Goal: Task Accomplishment & Management: Manage account settings

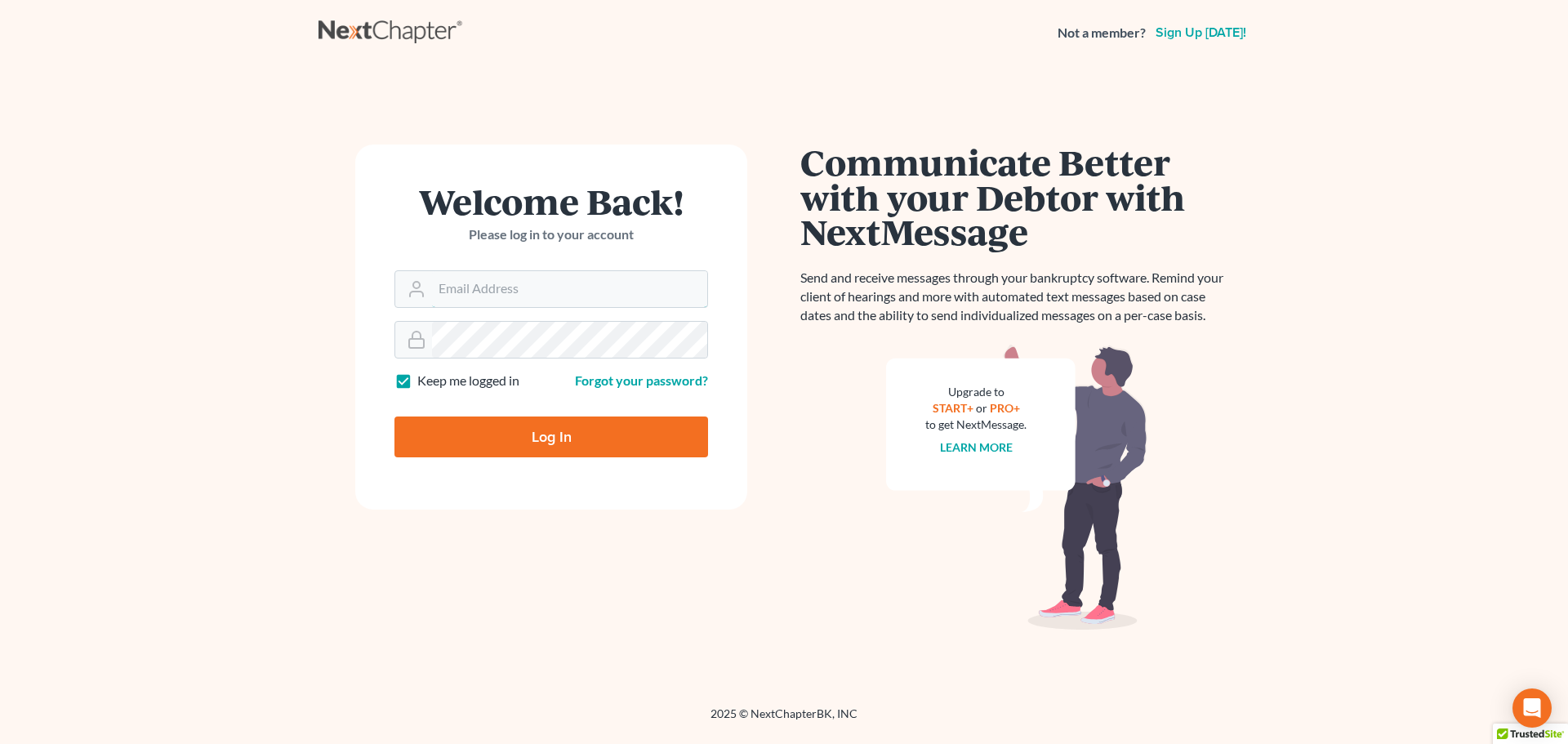
type input "[EMAIL_ADDRESS][DOMAIN_NAME]"
click at [544, 442] on input "Log In" at bounding box center [551, 437] width 314 height 41
type input "Thinking..."
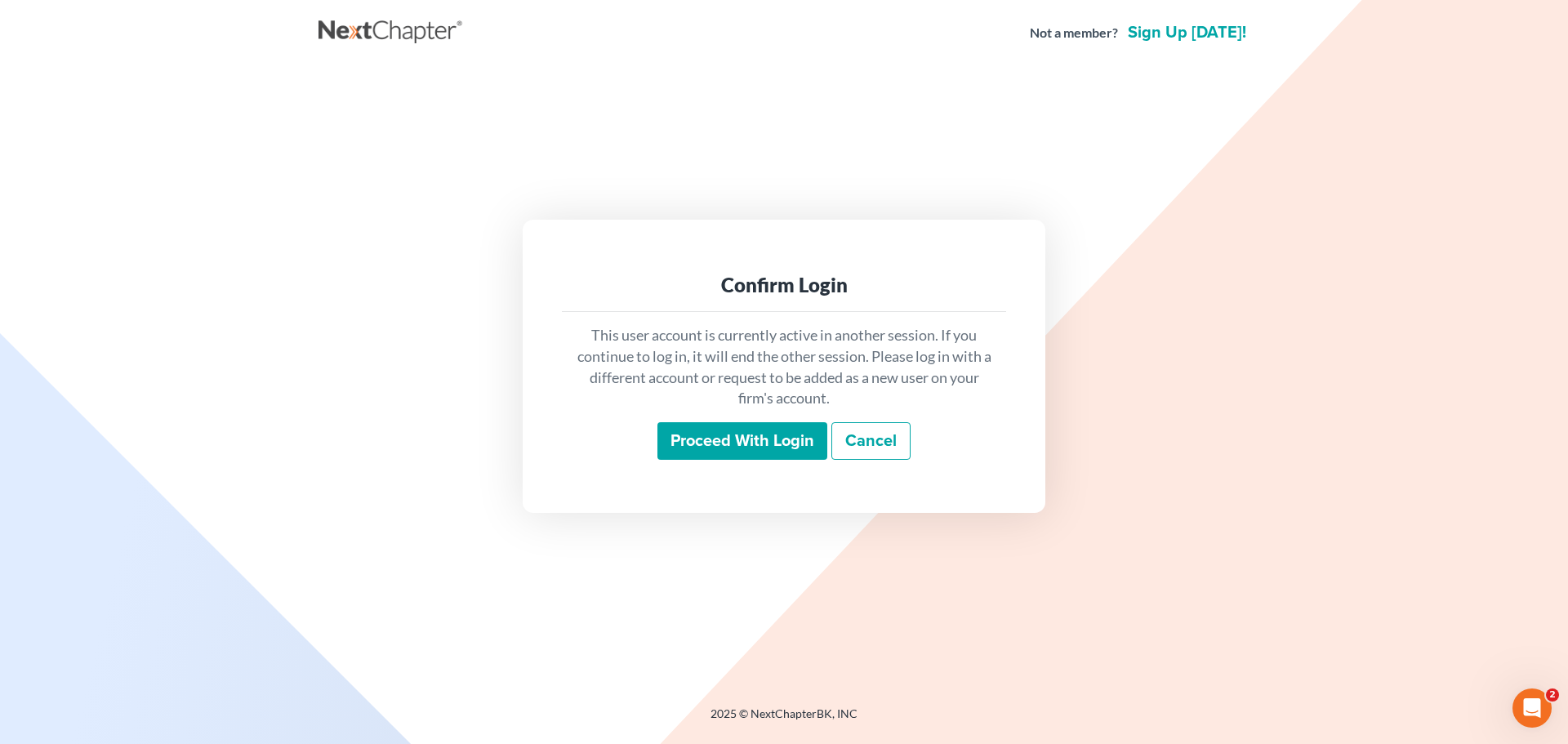
click at [726, 448] on input "Proceed with login" at bounding box center [742, 441] width 170 height 37
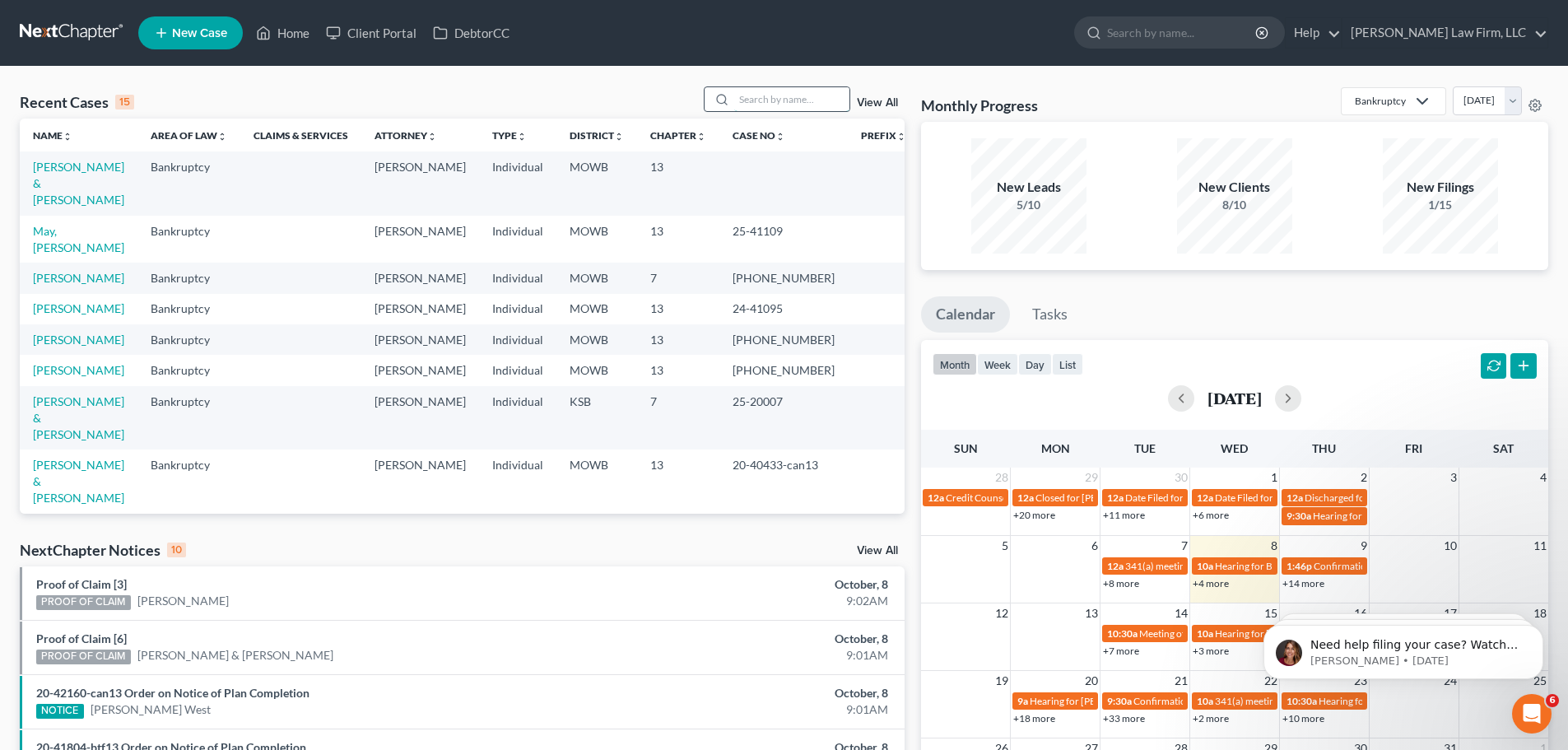
click at [743, 97] on input "search" at bounding box center [792, 99] width 115 height 24
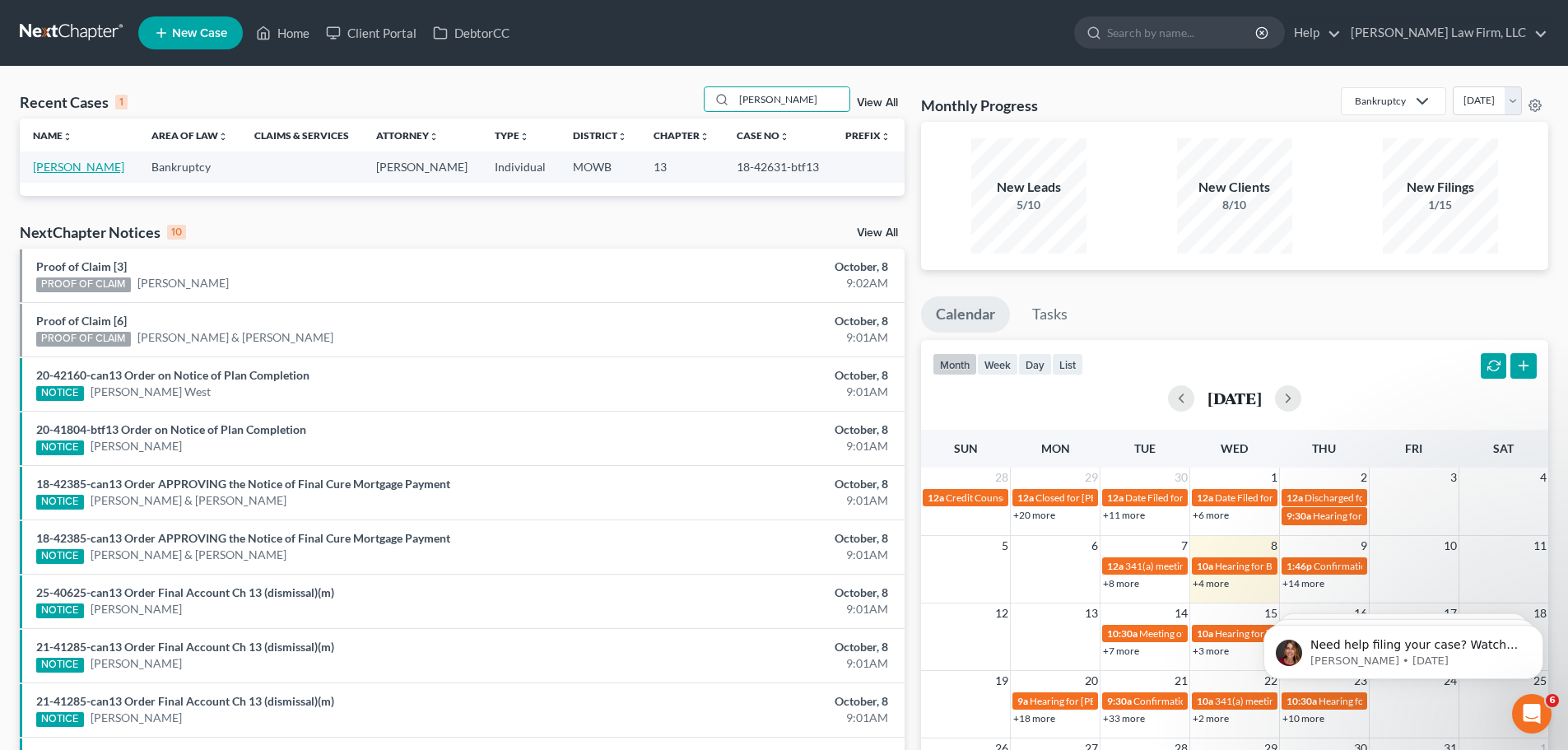
type input "[PERSON_NAME]"
click at [71, 168] on link "[PERSON_NAME]" at bounding box center [78, 167] width 91 height 14
select select "6"
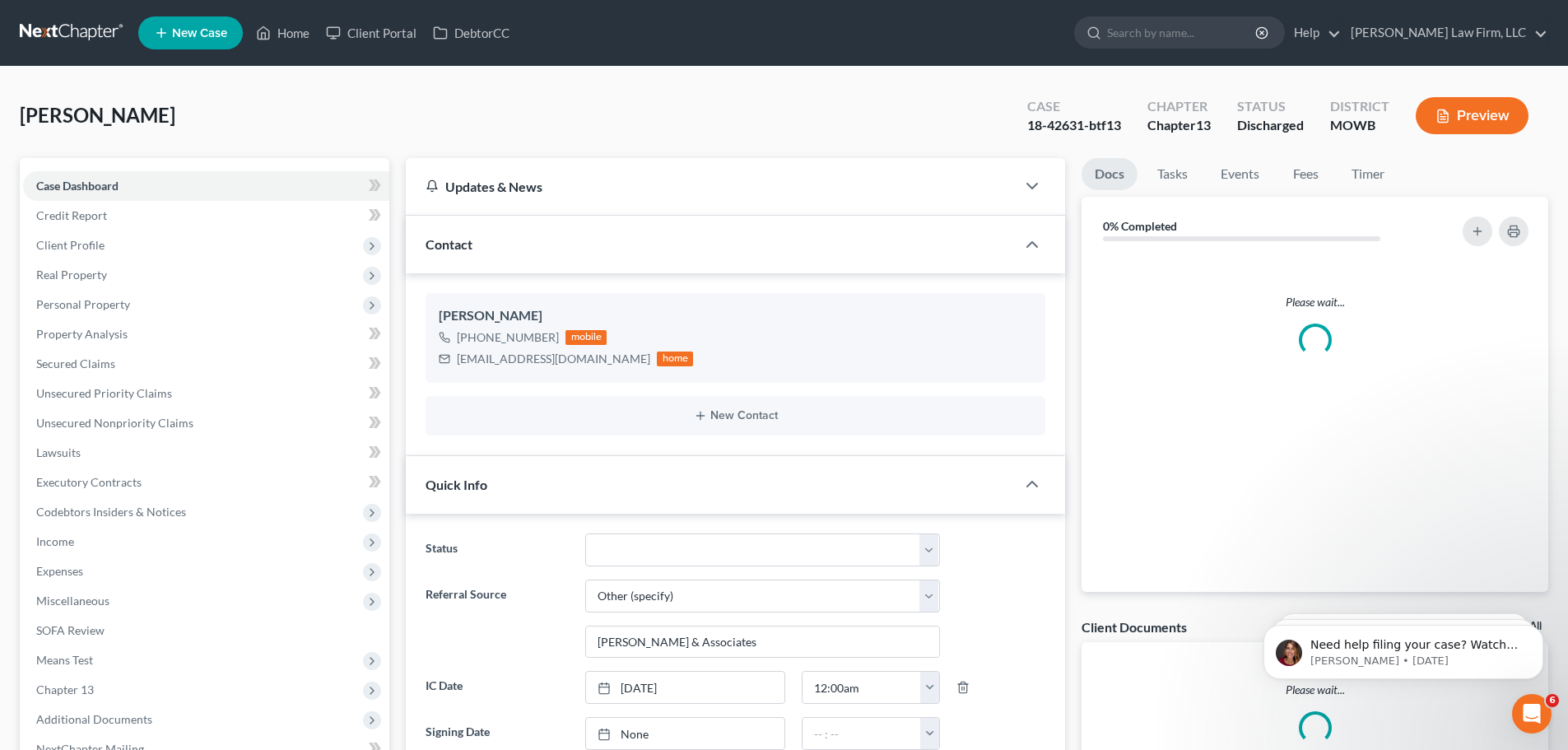
scroll to position [2019, 0]
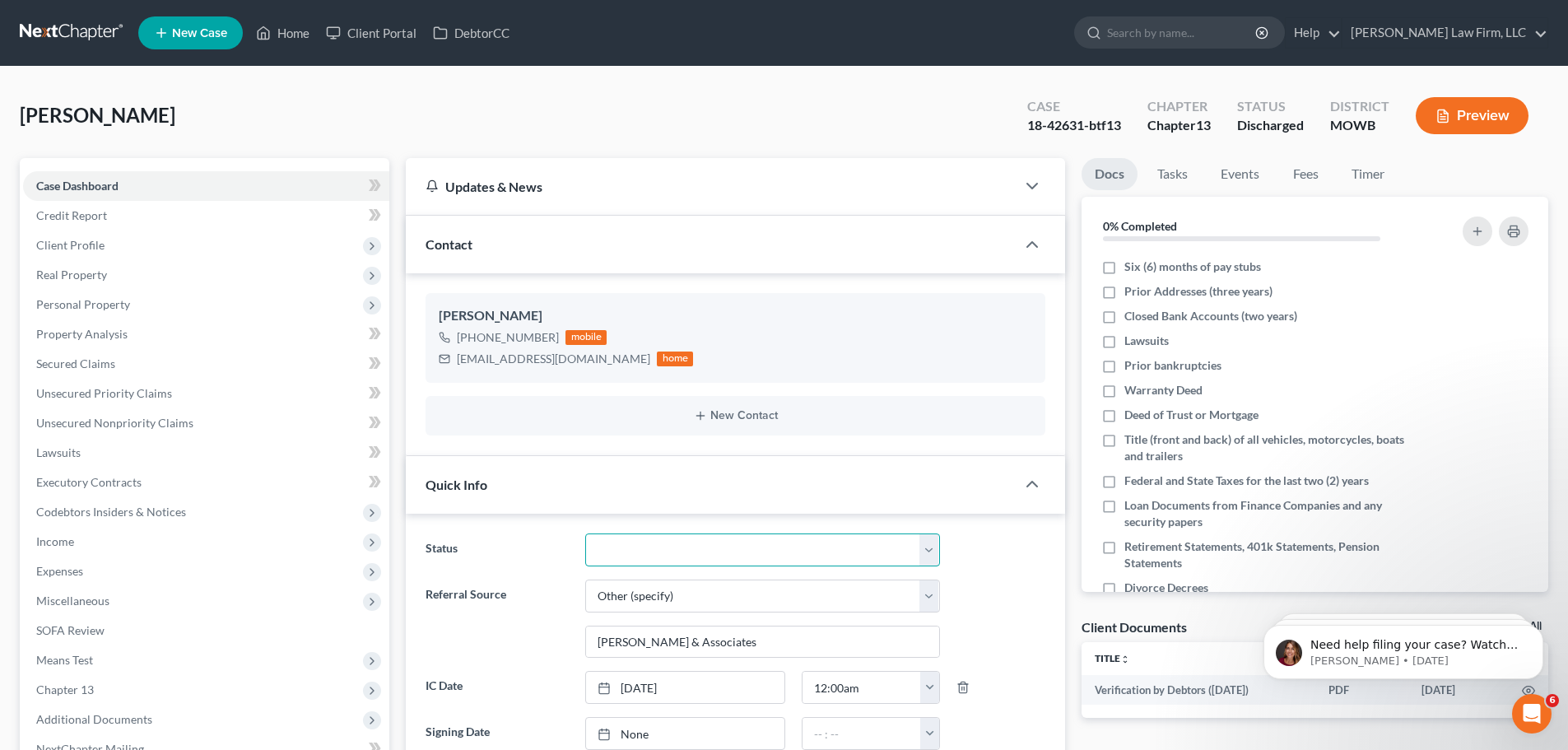
click at [929, 550] on select "Closed Discharged Dismissed Filed In Progress Lead Lost Lead Ready to File To R…" at bounding box center [762, 550] width 355 height 33
select select "0"
click at [585, 534] on select "Closed Discharged Dismissed Filed In Progress Lead Lost Lead Ready to File To R…" at bounding box center [762, 550] width 355 height 33
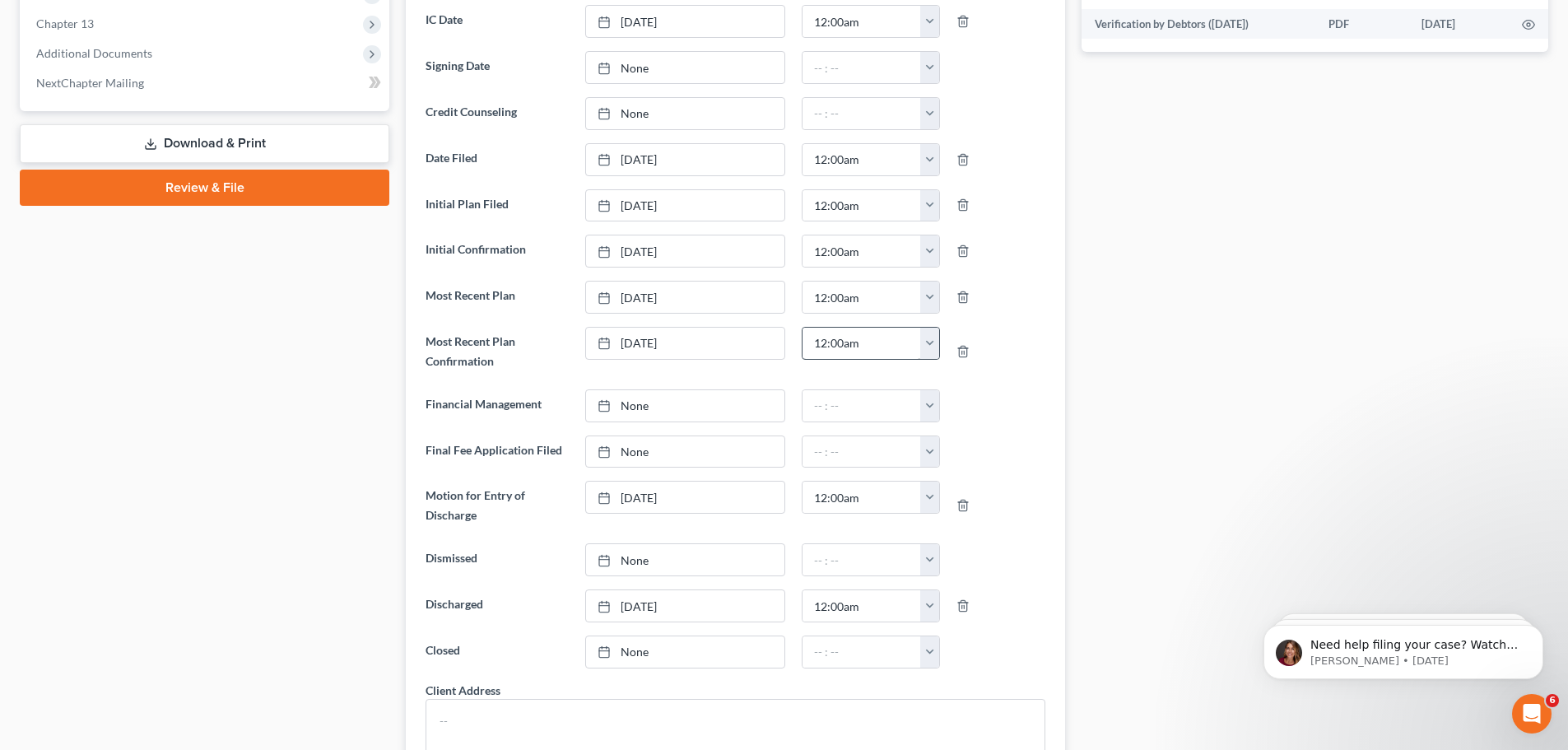
scroll to position [741, 0]
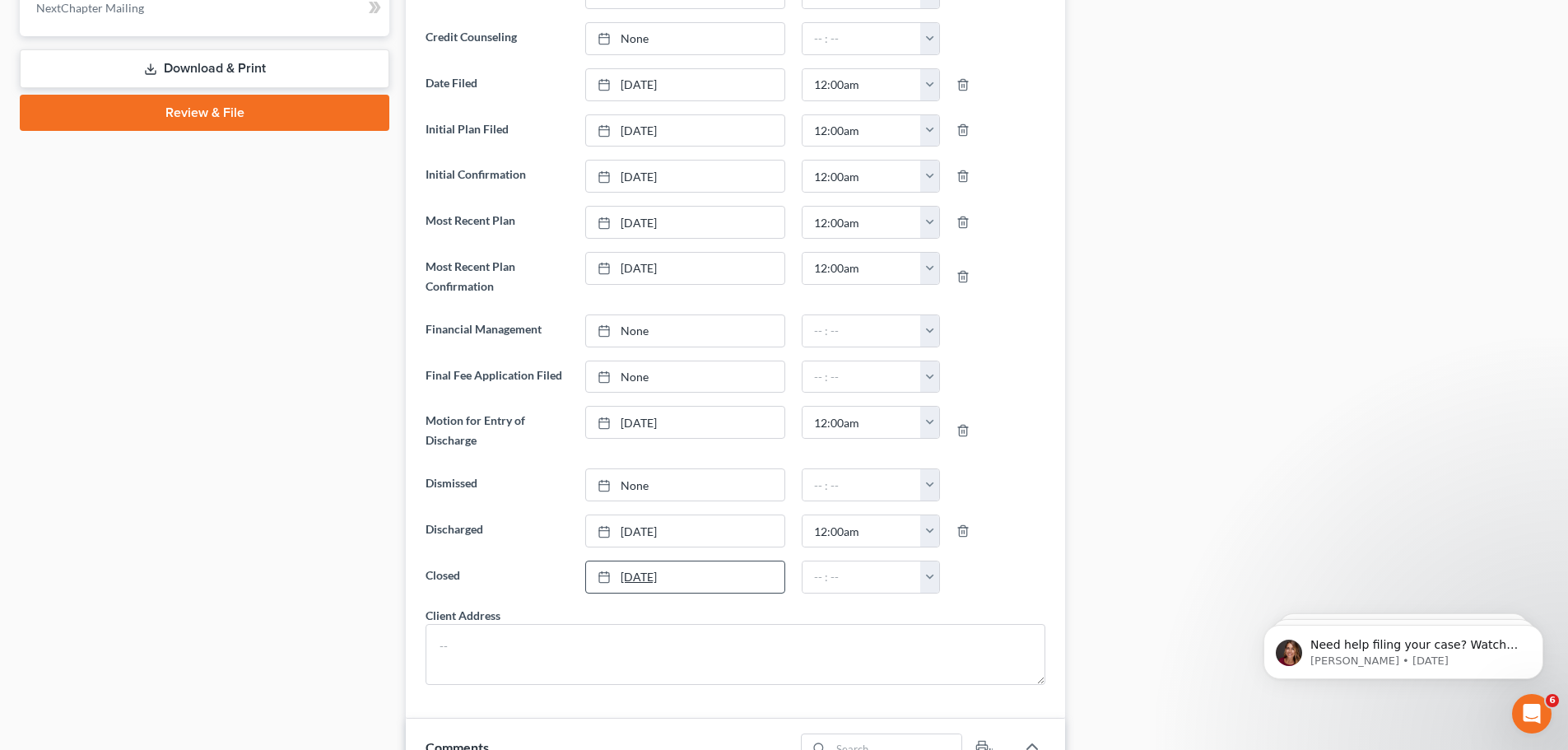
type input "[DATE]"
click at [632, 578] on link "[DATE]" at bounding box center [685, 576] width 199 height 31
click at [927, 574] on button "button" at bounding box center [930, 576] width 19 height 31
click at [976, 422] on link "12:00am" at bounding box center [967, 417] width 92 height 28
type input "12:00am"
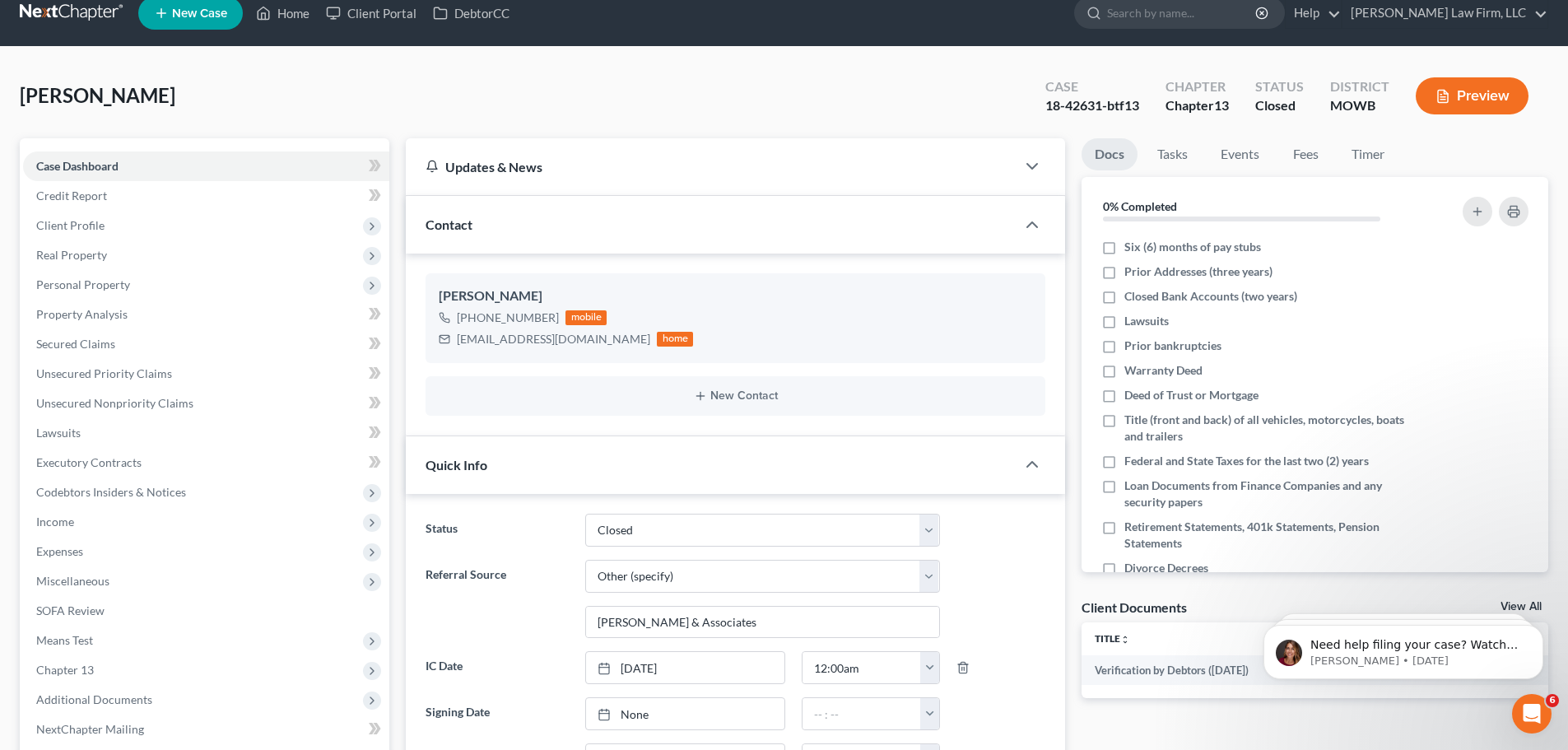
scroll to position [0, 0]
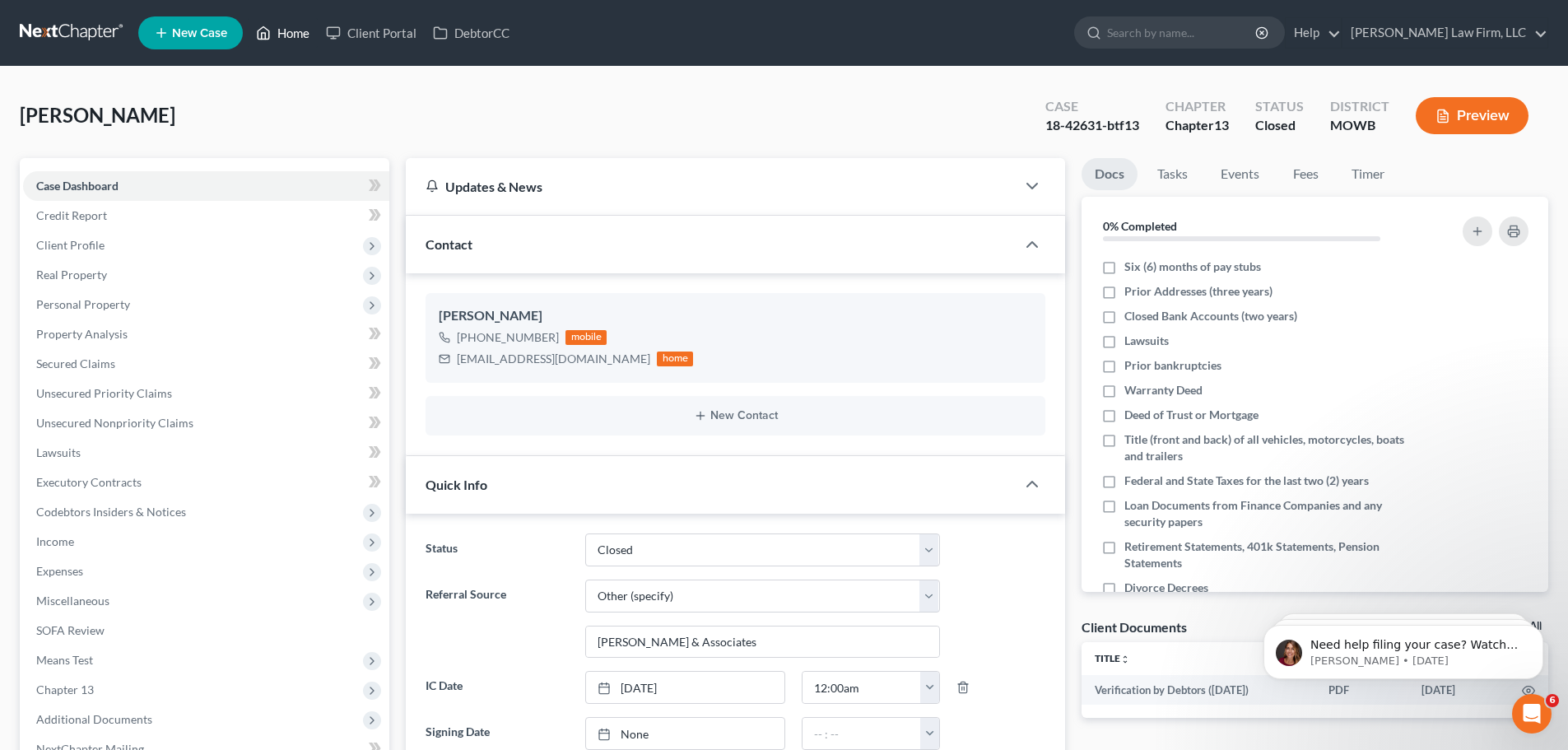
click at [271, 33] on icon at bounding box center [264, 32] width 15 height 20
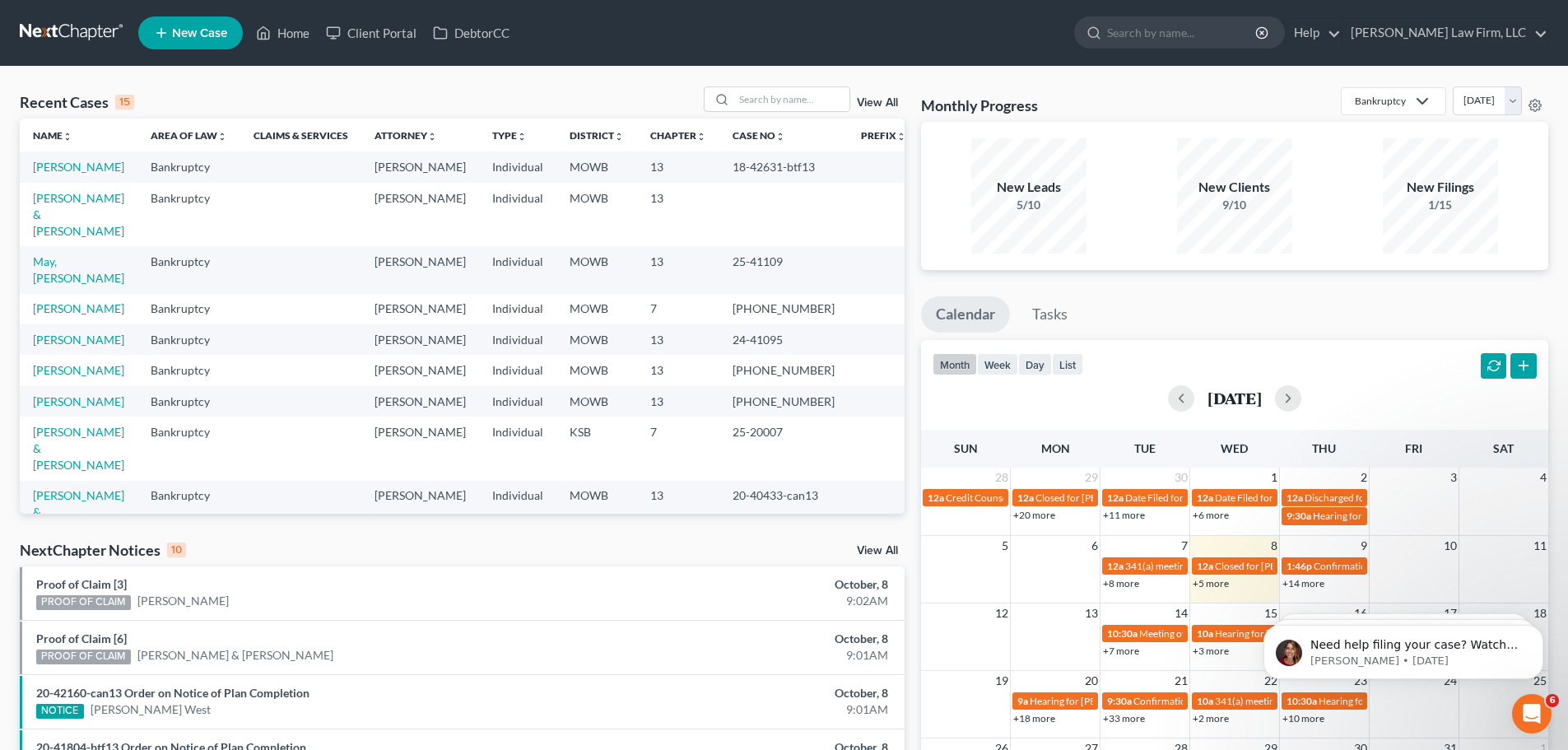
click at [861, 102] on link "View All" at bounding box center [877, 103] width 41 height 11
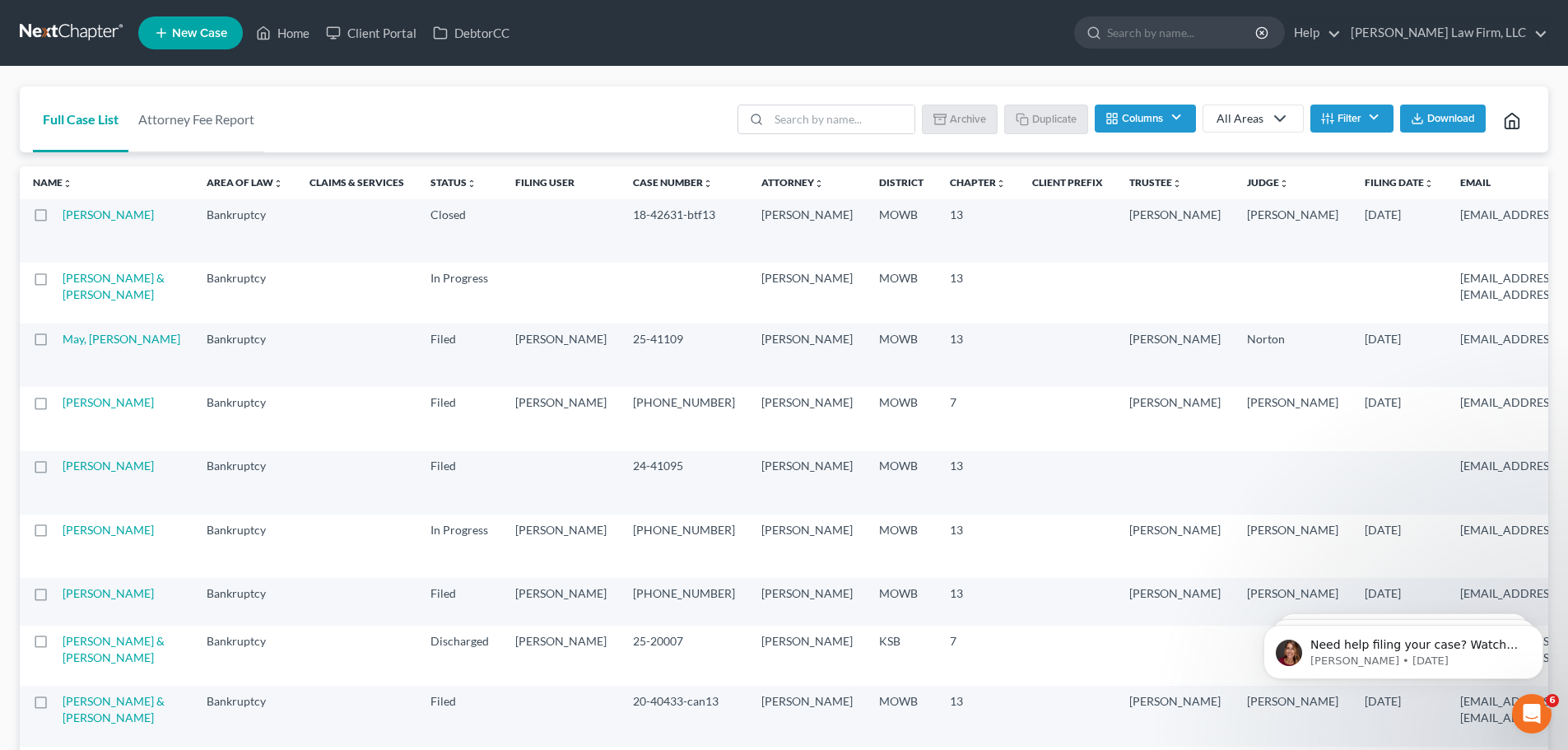
click at [56, 219] on label at bounding box center [56, 219] width 0 height 0
click at [62, 217] on input "checkbox" at bounding box center [67, 211] width 10 height 10
click at [975, 113] on button "Archive" at bounding box center [962, 119] width 74 height 28
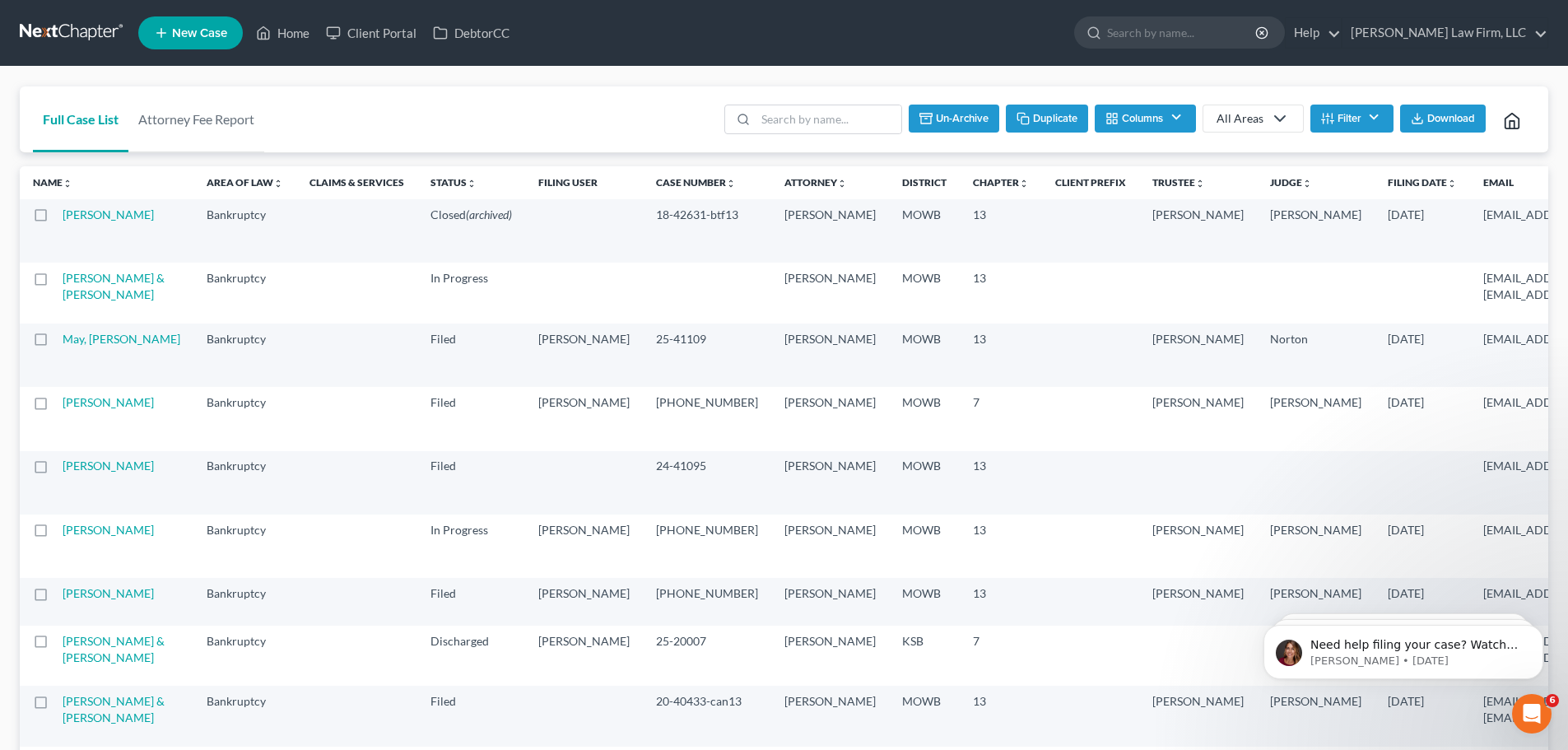
checkbox input "false"
click at [815, 116] on input "search" at bounding box center [841, 120] width 146 height 28
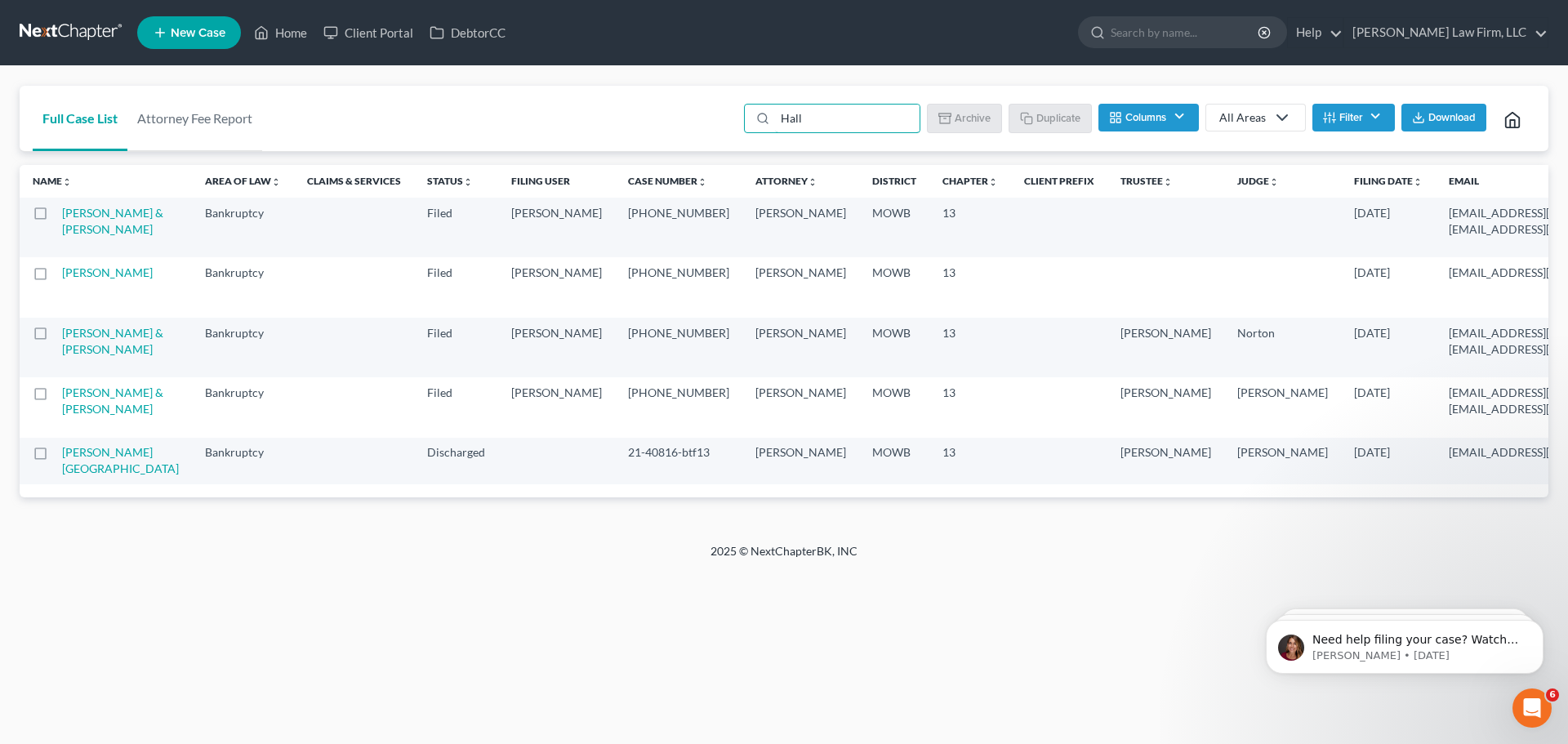
click at [79, 437] on td "[PERSON_NAME] & [PERSON_NAME]" at bounding box center [126, 407] width 130 height 60
type input "Hall"
click at [294, 26] on link "Home" at bounding box center [280, 32] width 69 height 29
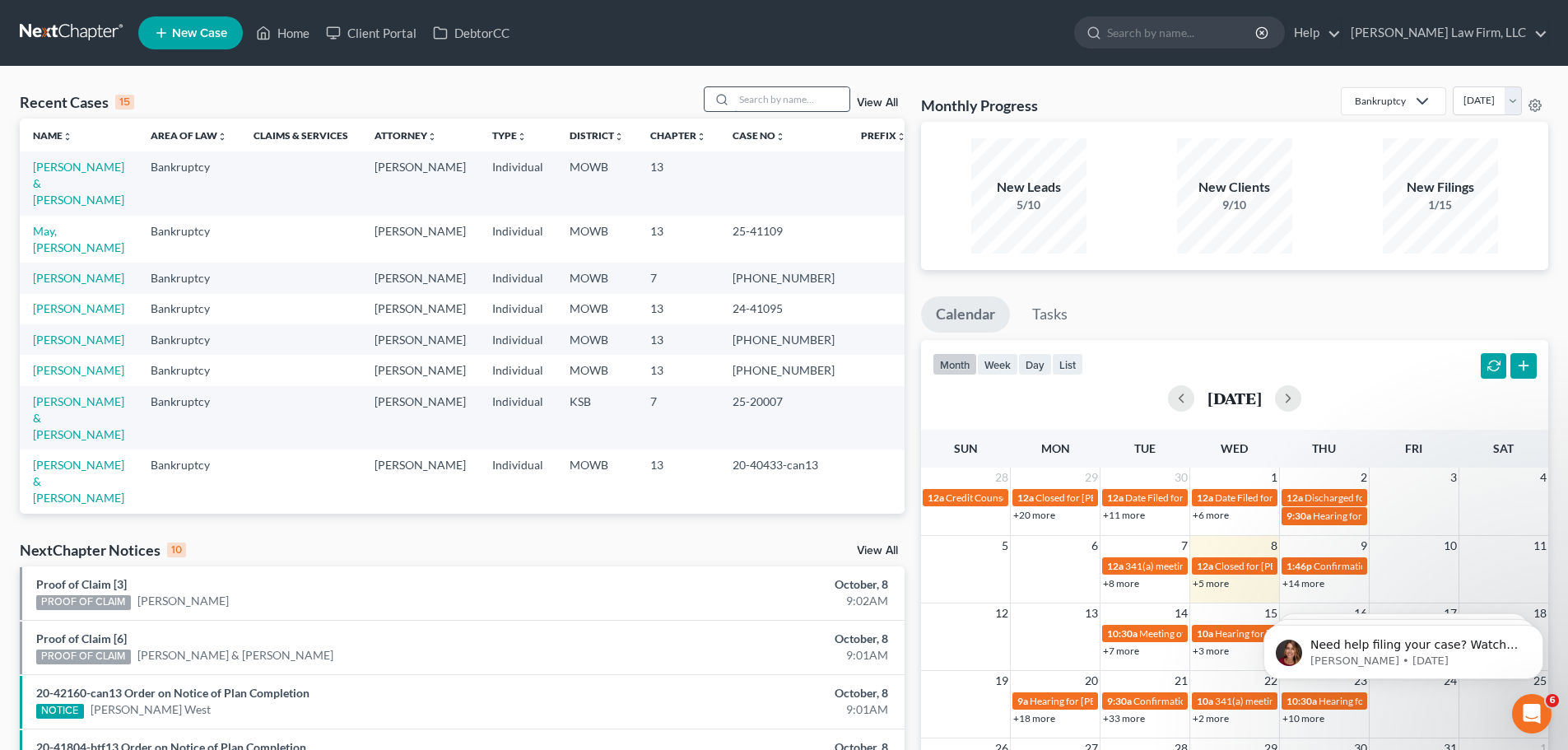
click at [745, 102] on input "search" at bounding box center [792, 99] width 115 height 24
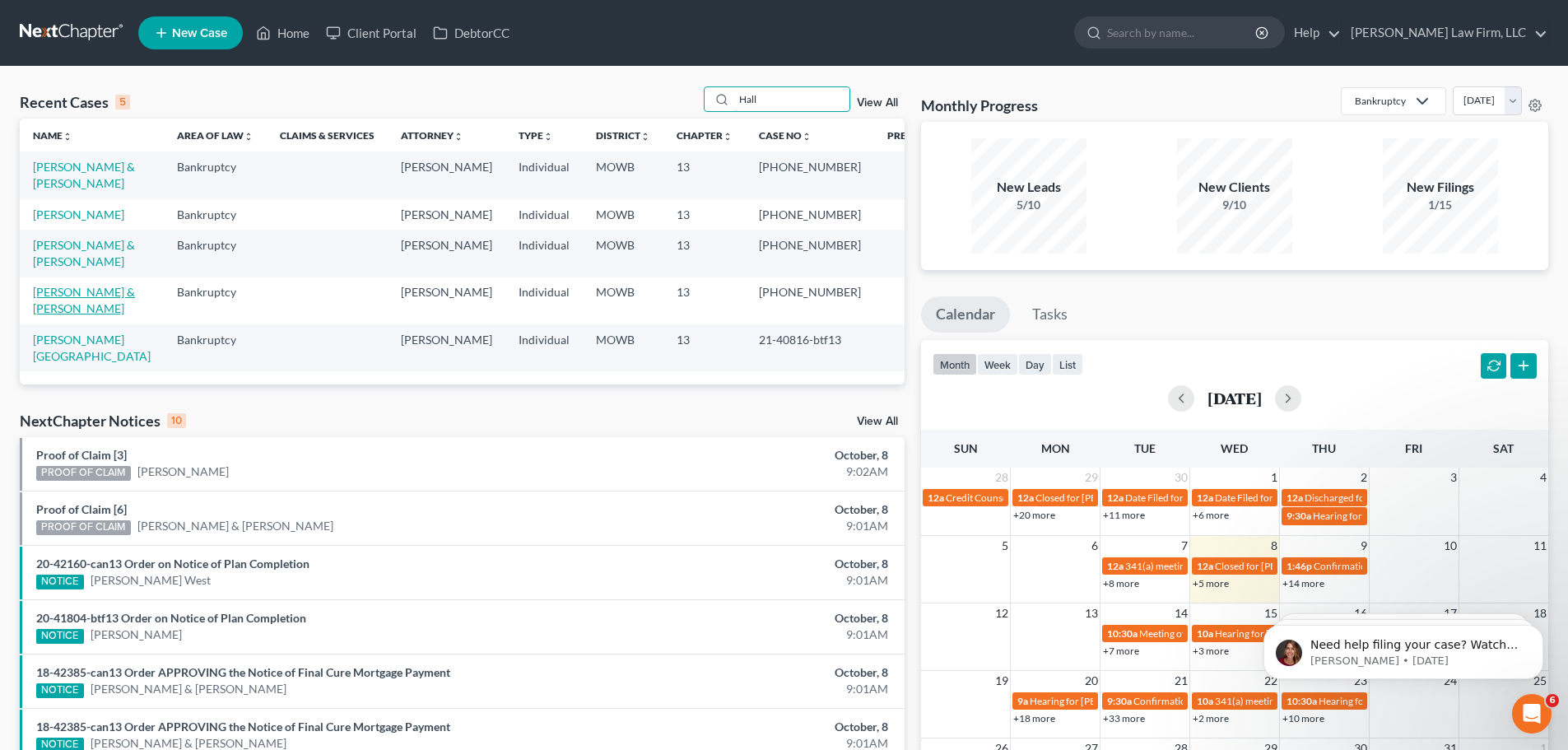
type input "Hall"
click at [81, 285] on link "[PERSON_NAME] & [PERSON_NAME]" at bounding box center [84, 300] width 102 height 30
select select "2"
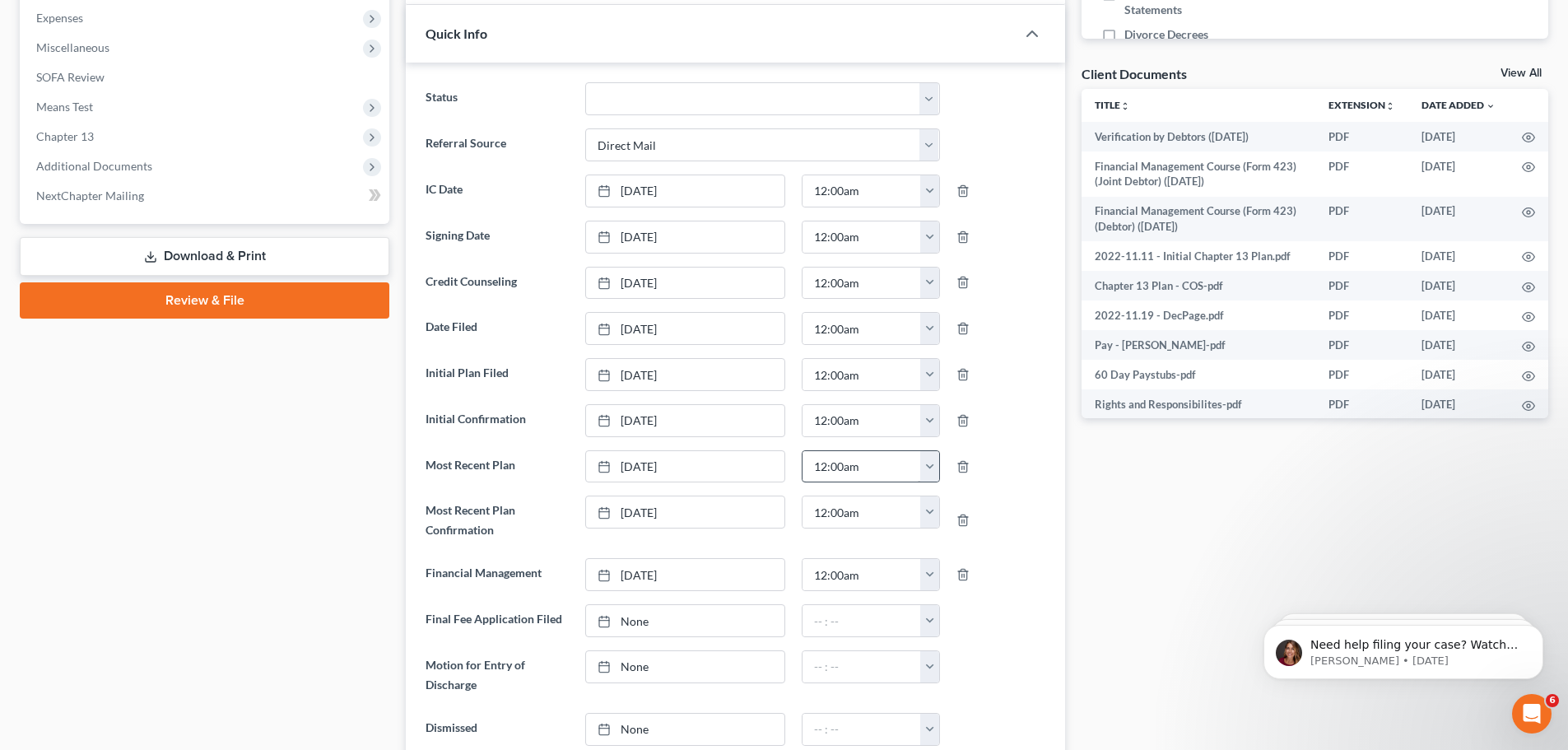
scroll to position [741, 0]
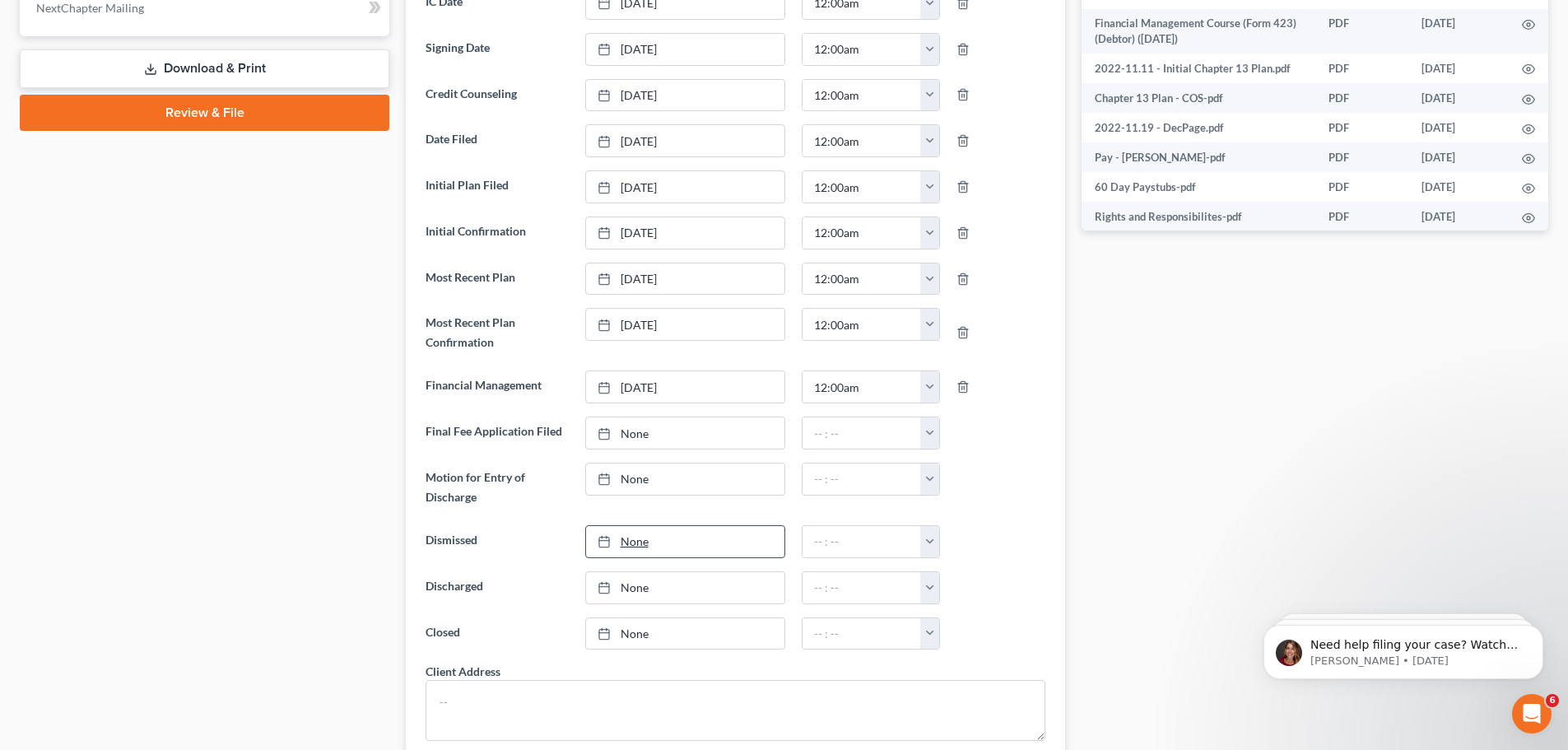
type input "[DATE]"
click at [637, 543] on link "[DATE]" at bounding box center [685, 541] width 199 height 31
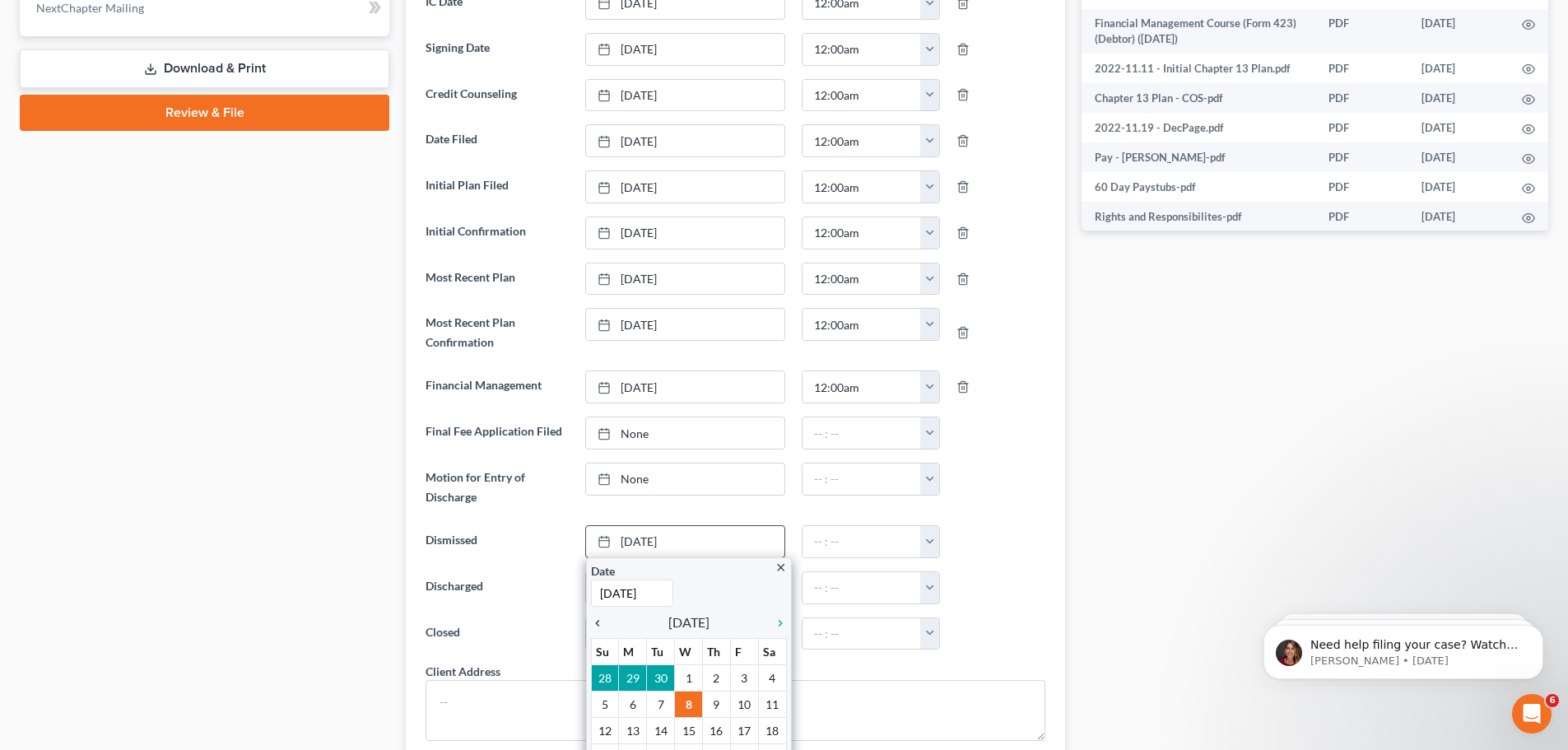
click at [598, 623] on icon "chevron_left" at bounding box center [601, 623] width 22 height 13
click at [598, 622] on icon "chevron_left" at bounding box center [601, 623] width 22 height 13
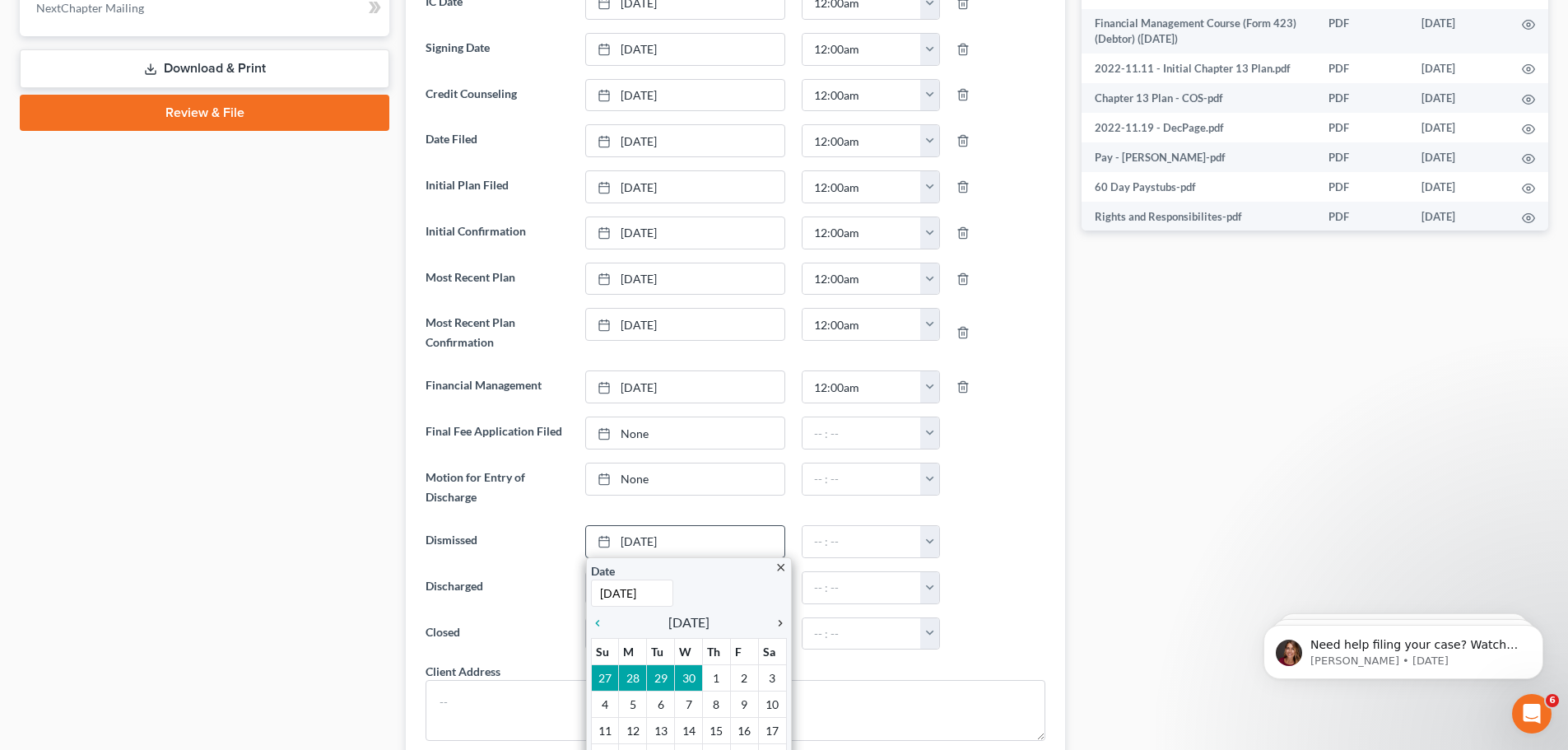
click at [780, 619] on icon "chevron_right" at bounding box center [776, 623] width 22 height 13
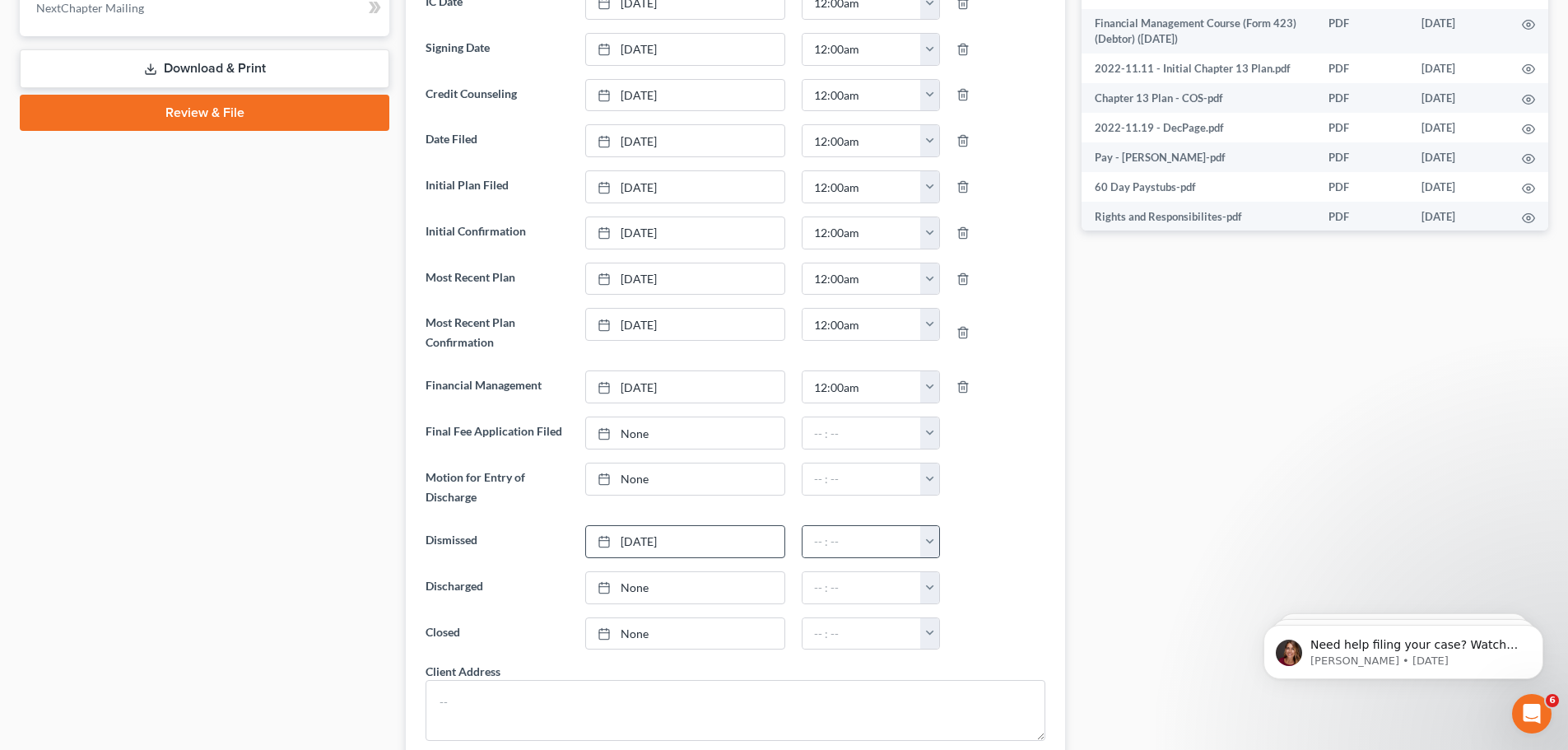
click at [929, 542] on button "button" at bounding box center [930, 541] width 19 height 31
click at [940, 576] on link "12:00am" at bounding box center [967, 578] width 92 height 28
type input "12:00am"
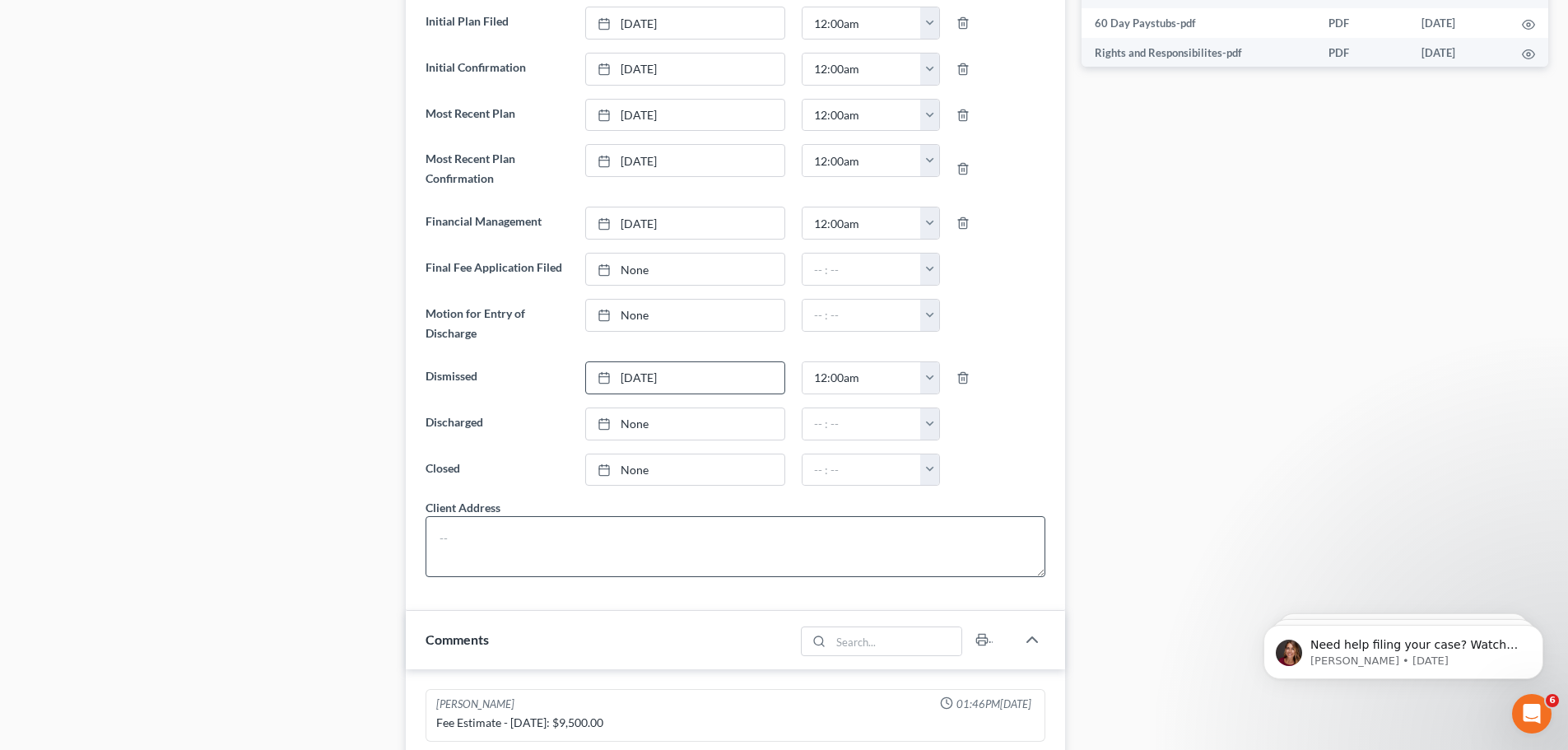
scroll to position [905, 0]
type input "[DATE]"
click at [622, 471] on link "[DATE]" at bounding box center [685, 469] width 199 height 31
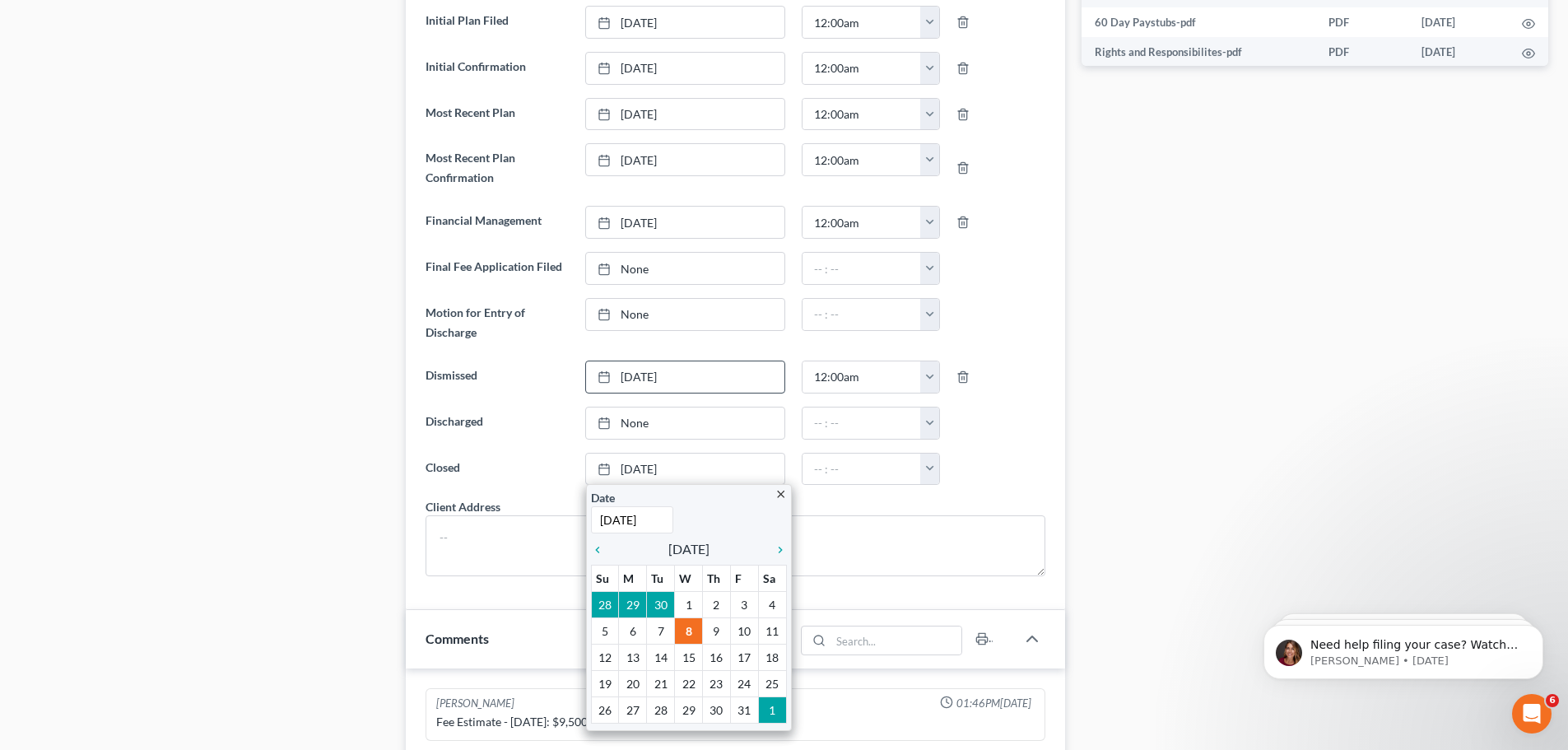
click at [1029, 417] on div at bounding box center [1000, 423] width 106 height 33
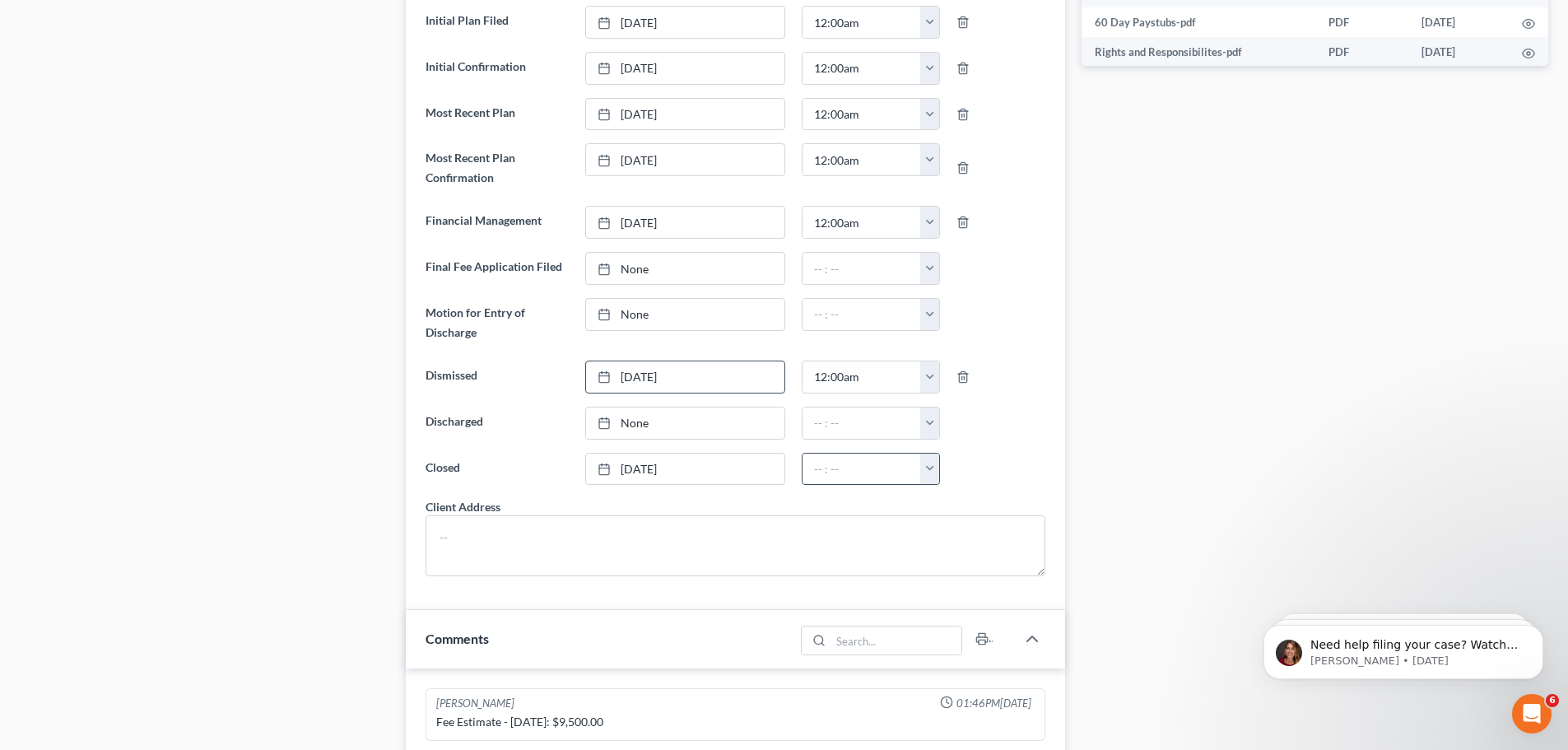
click at [932, 469] on button "button" at bounding box center [930, 469] width 19 height 31
click at [944, 505] on link "12:00am" at bounding box center [967, 505] width 92 height 28
type input "12:00am"
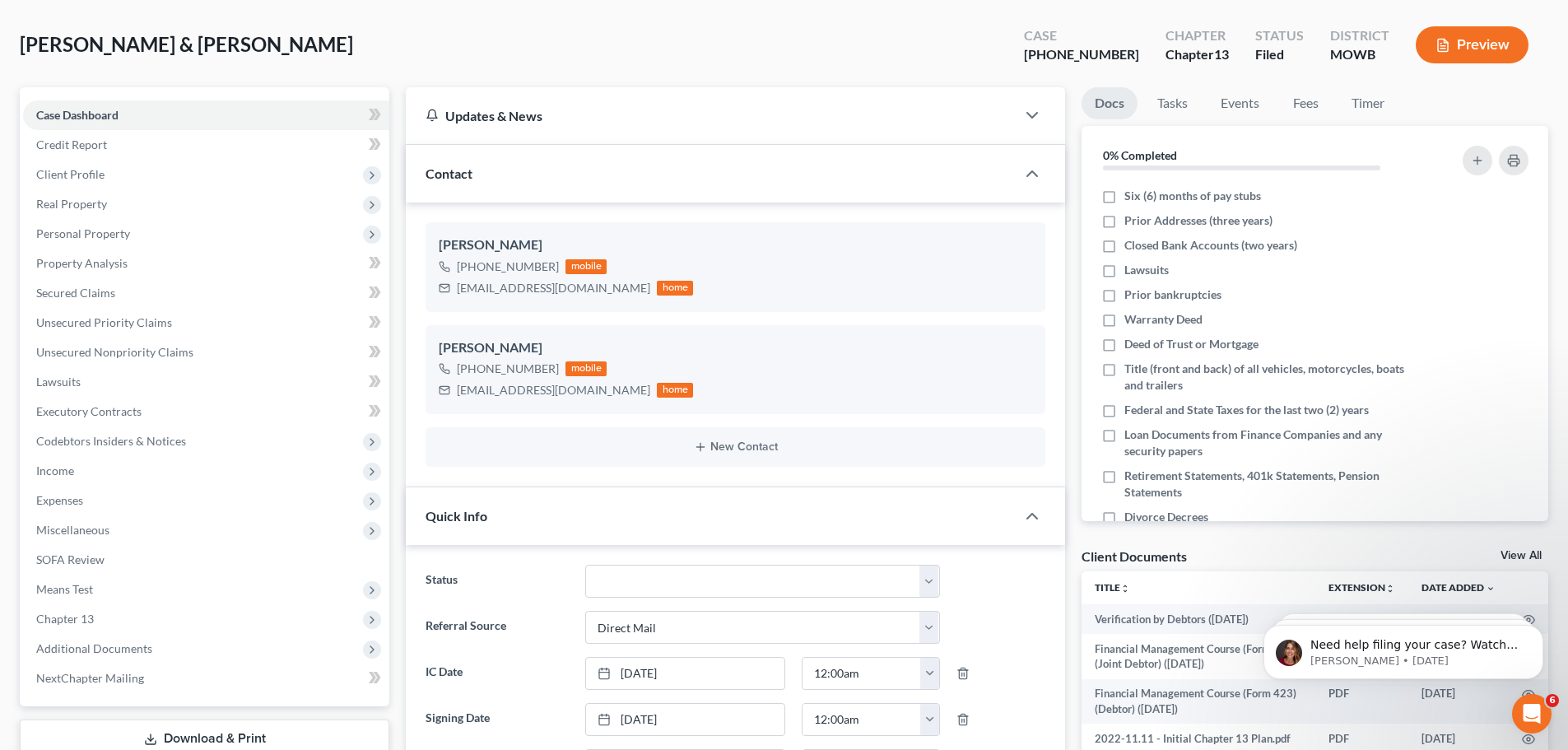
scroll to position [0, 0]
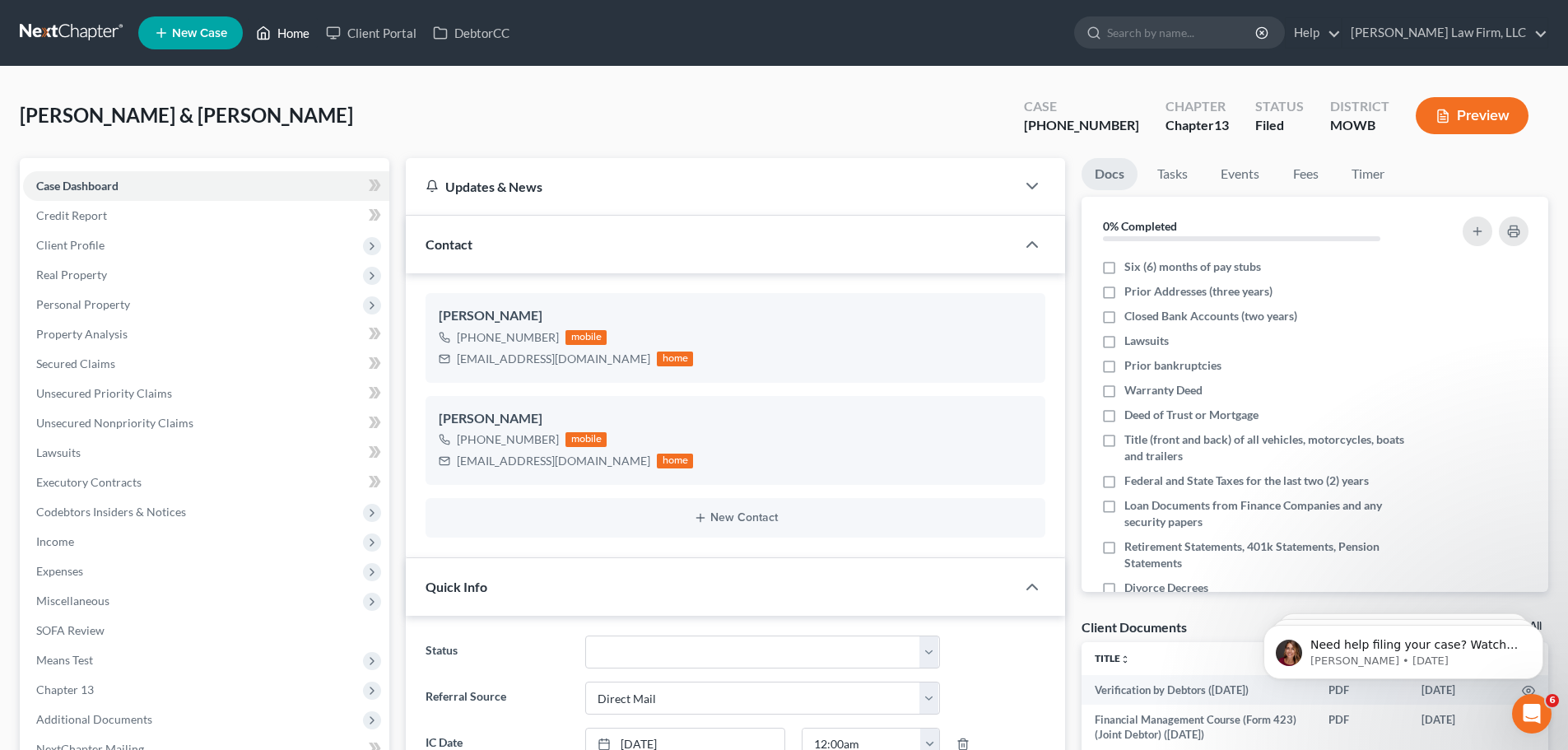
click at [298, 30] on link "Home" at bounding box center [282, 32] width 70 height 29
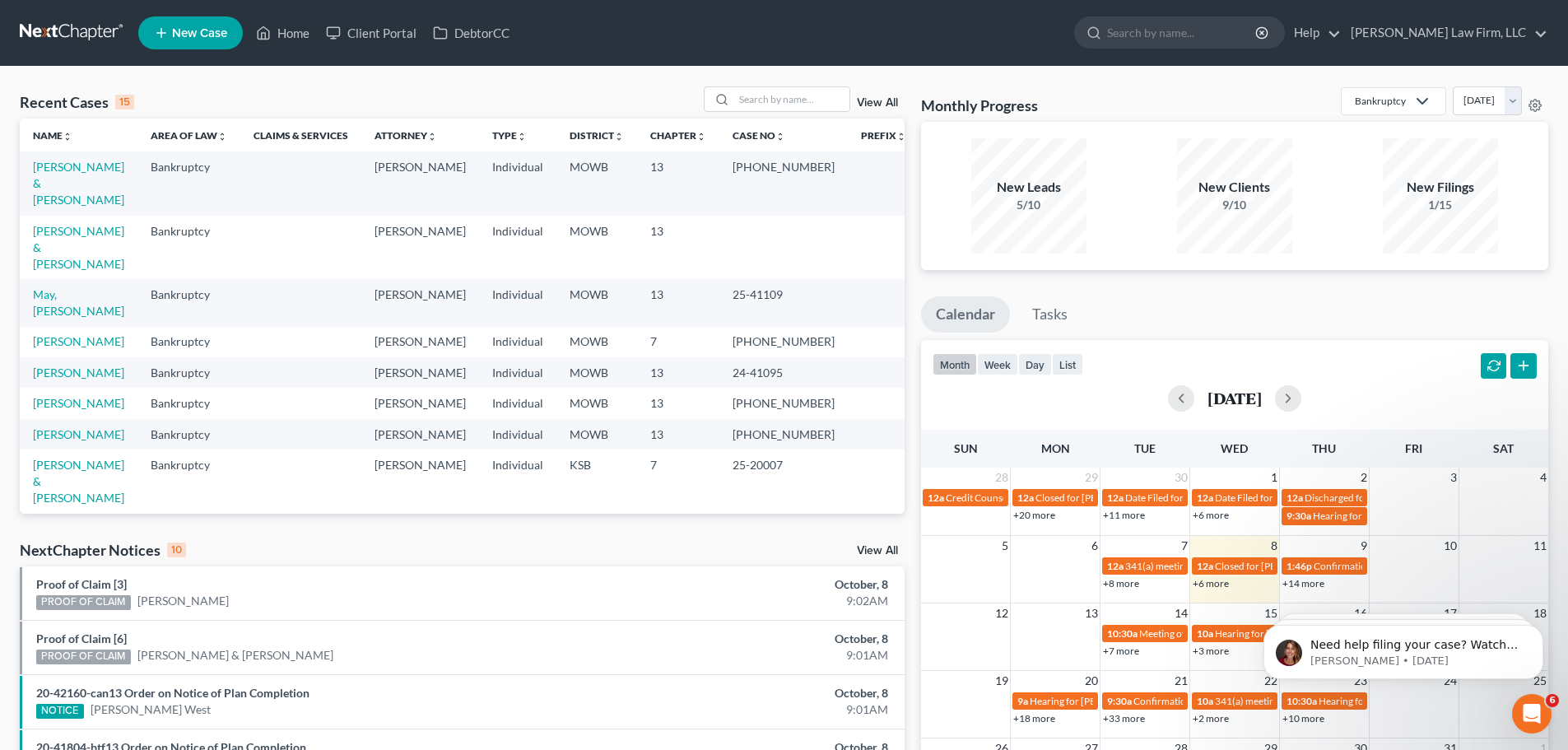
click at [858, 100] on link "View All" at bounding box center [877, 103] width 41 height 11
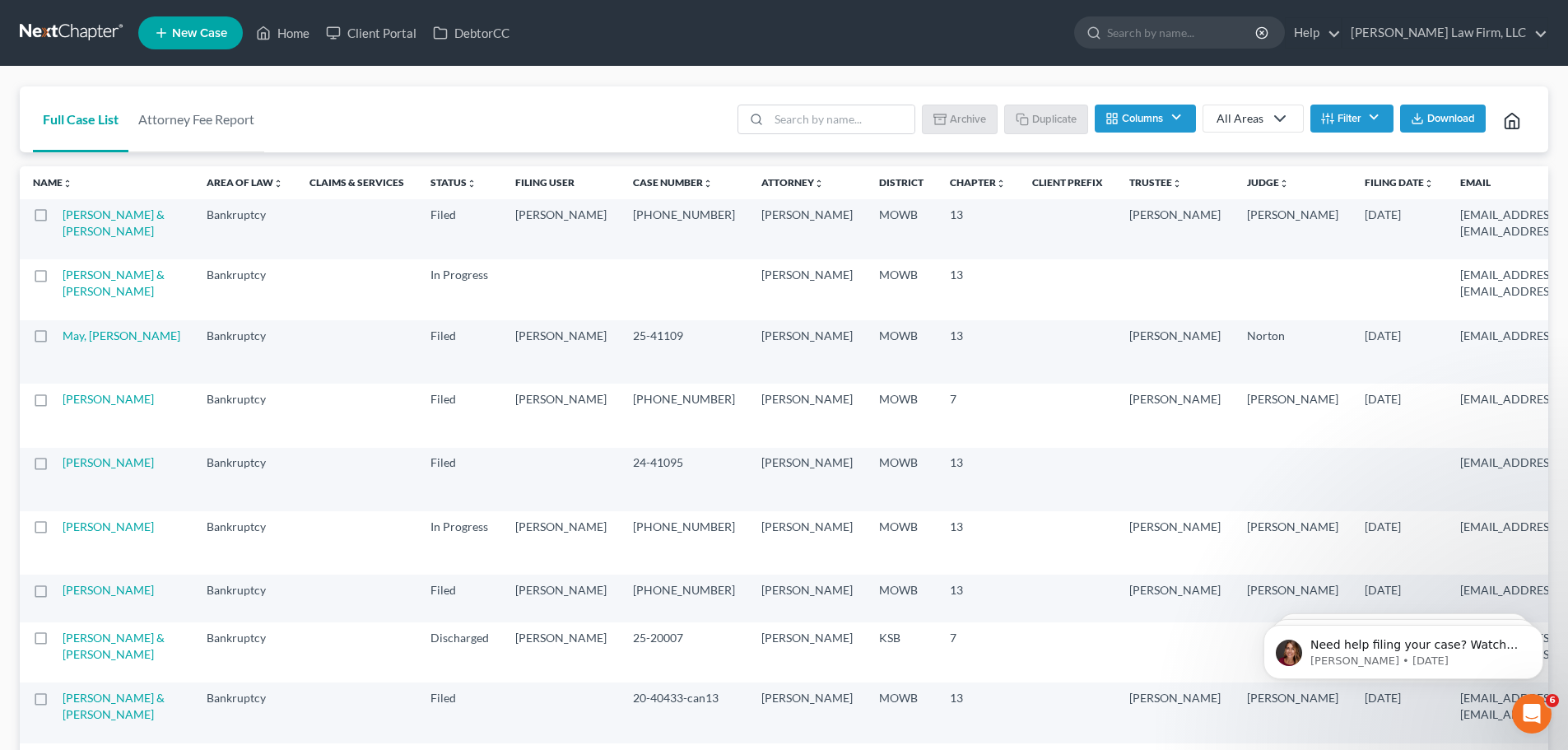
click at [56, 219] on label at bounding box center [56, 219] width 0 height 0
click at [62, 216] on input "checkbox" at bounding box center [67, 211] width 10 height 10
click at [970, 113] on button "Archive" at bounding box center [962, 119] width 74 height 28
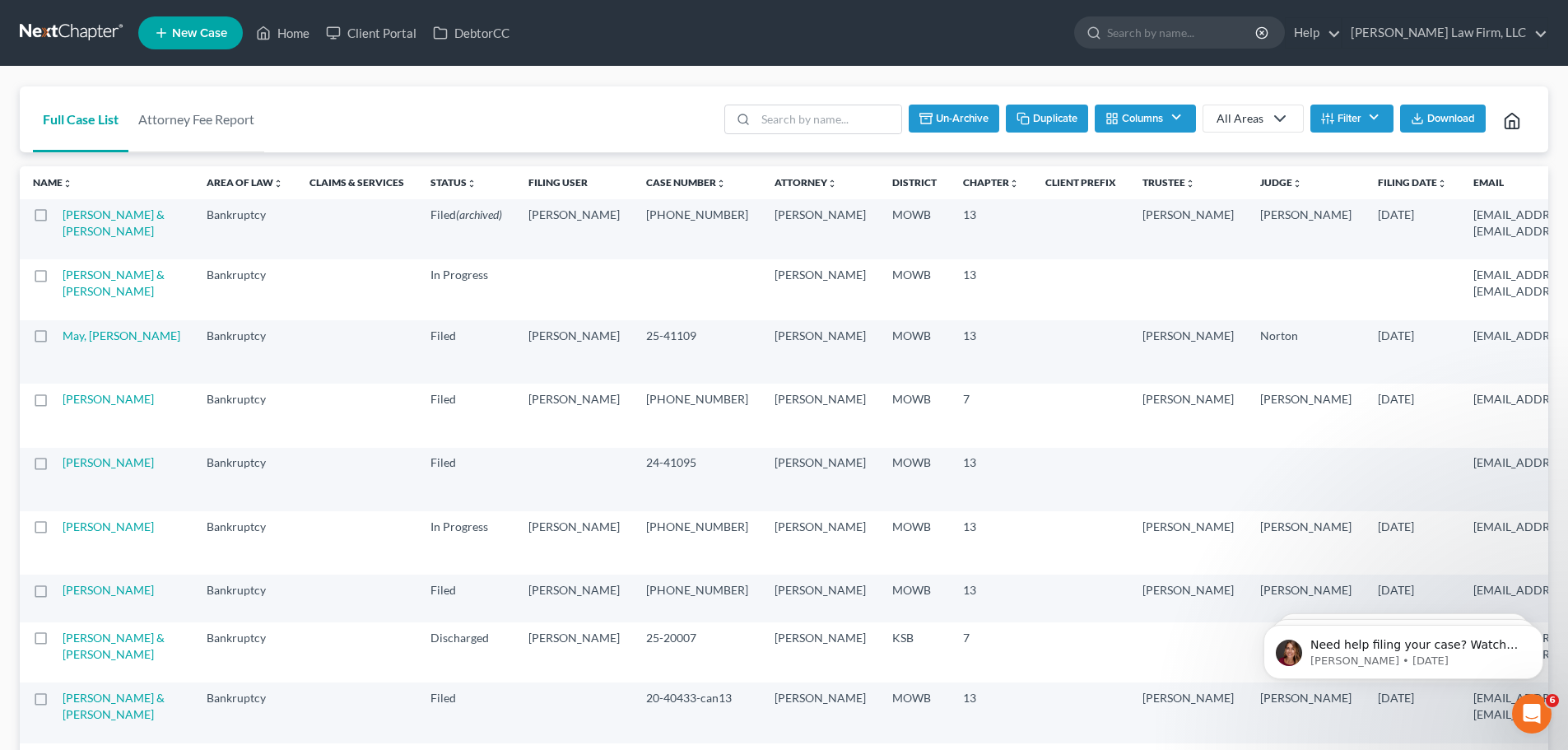
checkbox input "false"
